Goal: Task Accomplishment & Management: Manage account settings

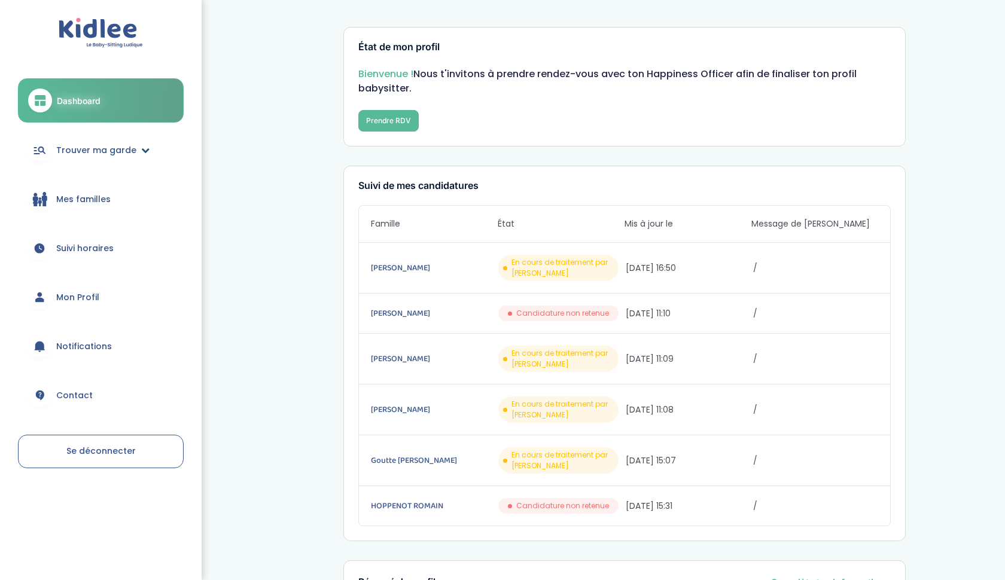
click at [117, 144] on span "Trouver ma garde" at bounding box center [96, 150] width 80 height 13
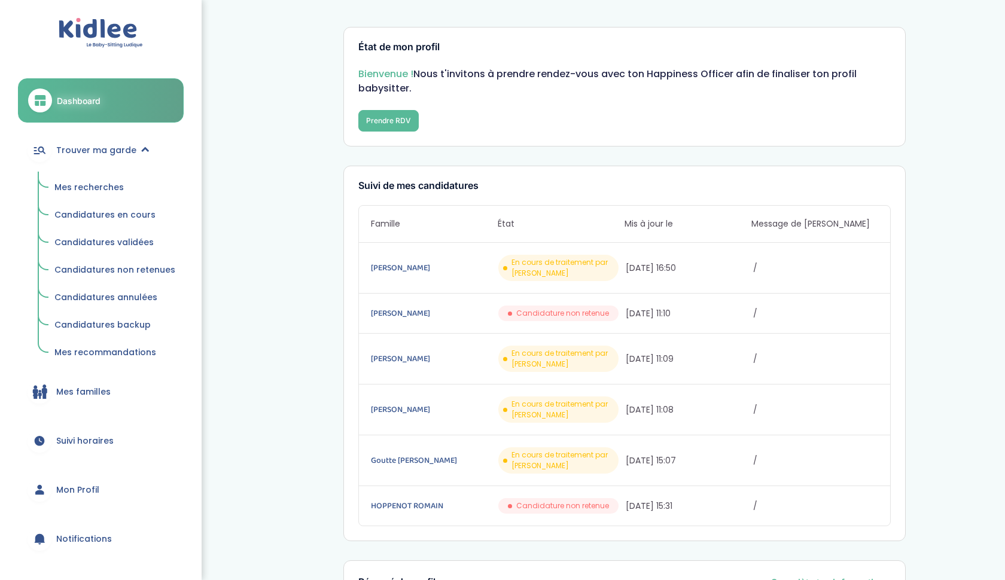
click at [126, 273] on span "Candidatures non retenues" at bounding box center [114, 270] width 121 height 12
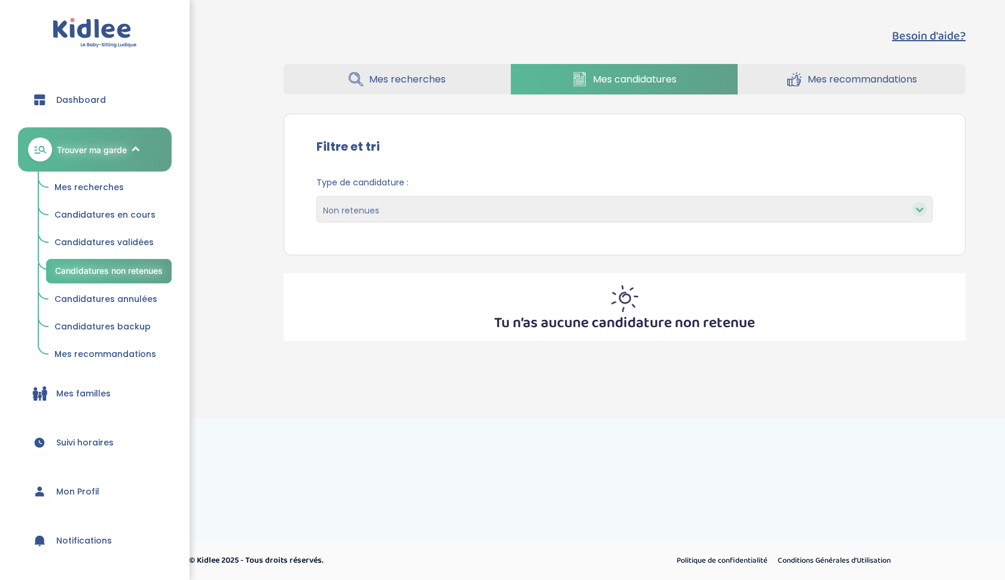
select select "canceled"
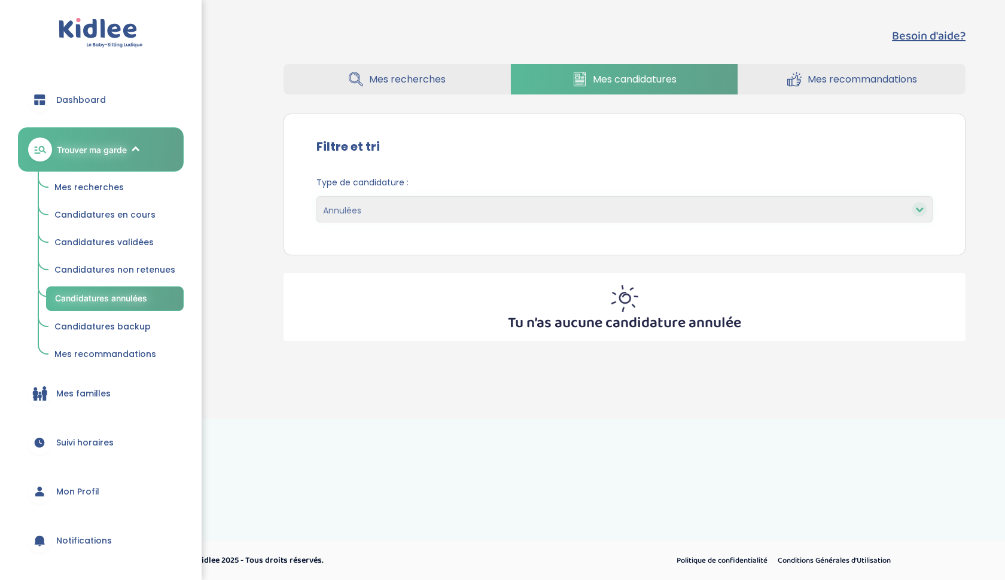
select select "canceled"
click at [60, 93] on link "Dashboard" at bounding box center [101, 99] width 166 height 43
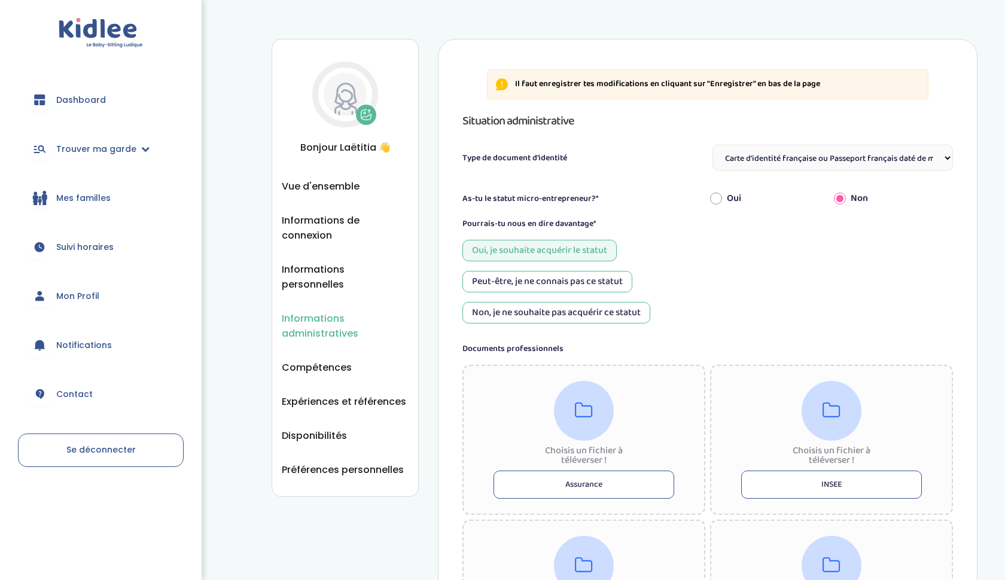
select select "Carte d'identité française ou Passeport français daté de moins de 5 ans"
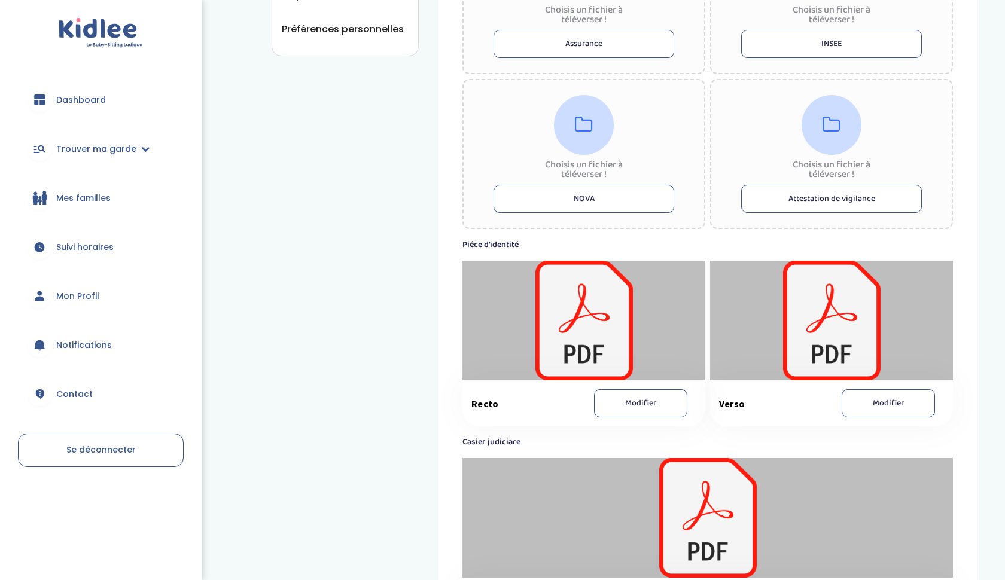
scroll to position [565, 0]
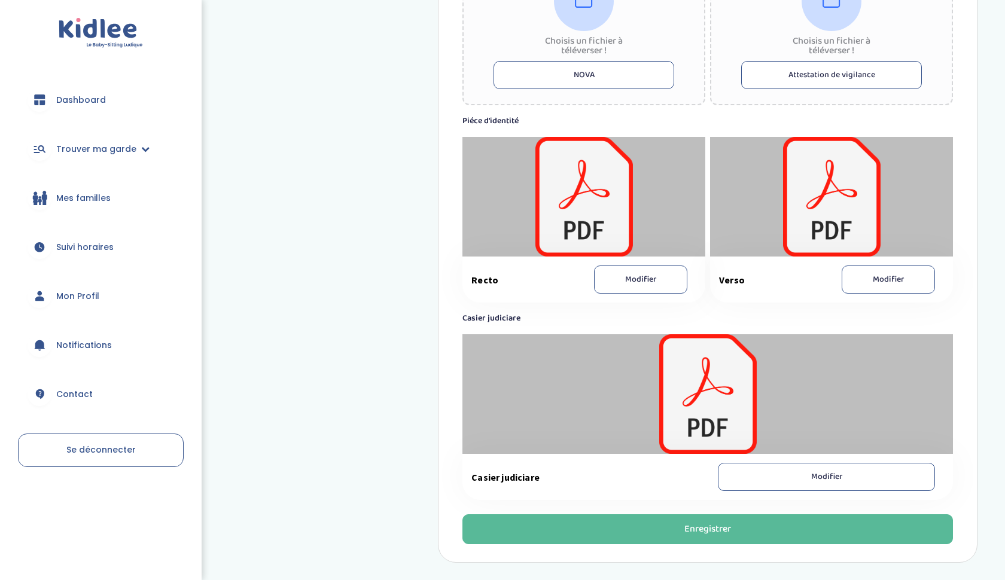
click at [664, 279] on button "Modifier" at bounding box center [640, 280] width 93 height 28
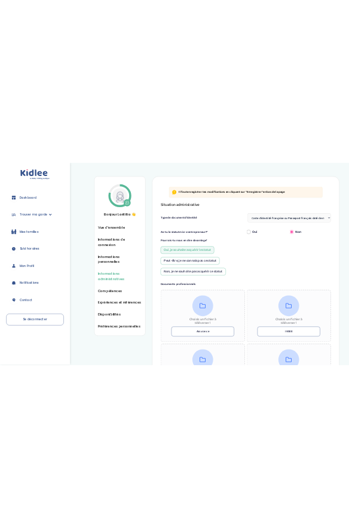
scroll to position [0, 0]
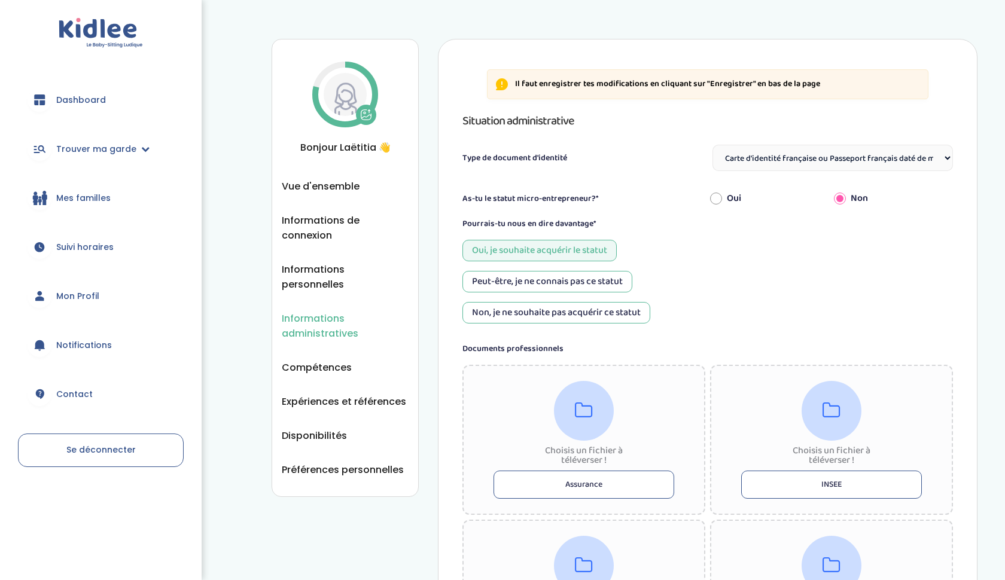
click at [366, 114] on icon at bounding box center [365, 113] width 2 height 2
